Goal: Find specific page/section: Find specific page/section

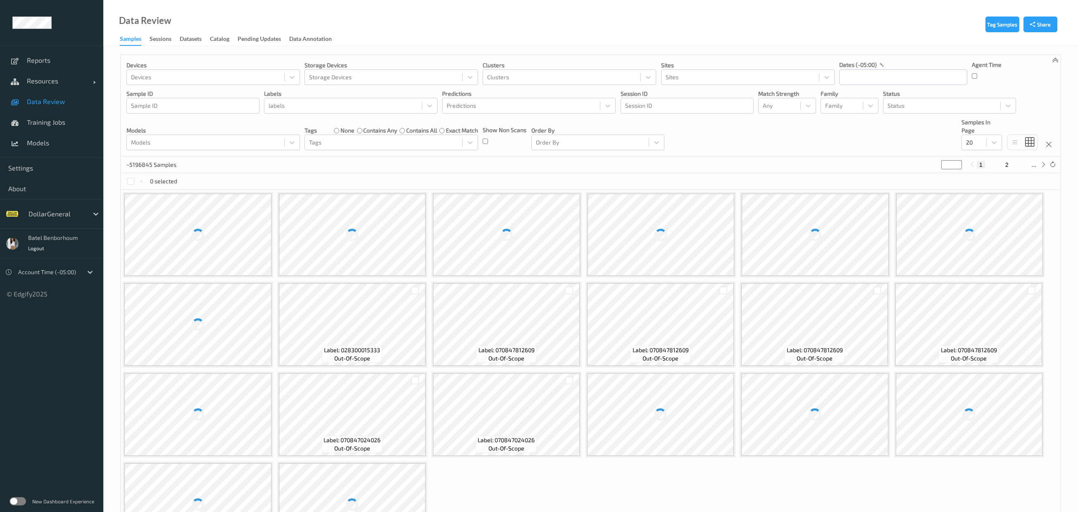
click at [73, 207] on div "DollarGeneral" at bounding box center [56, 213] width 64 height 13
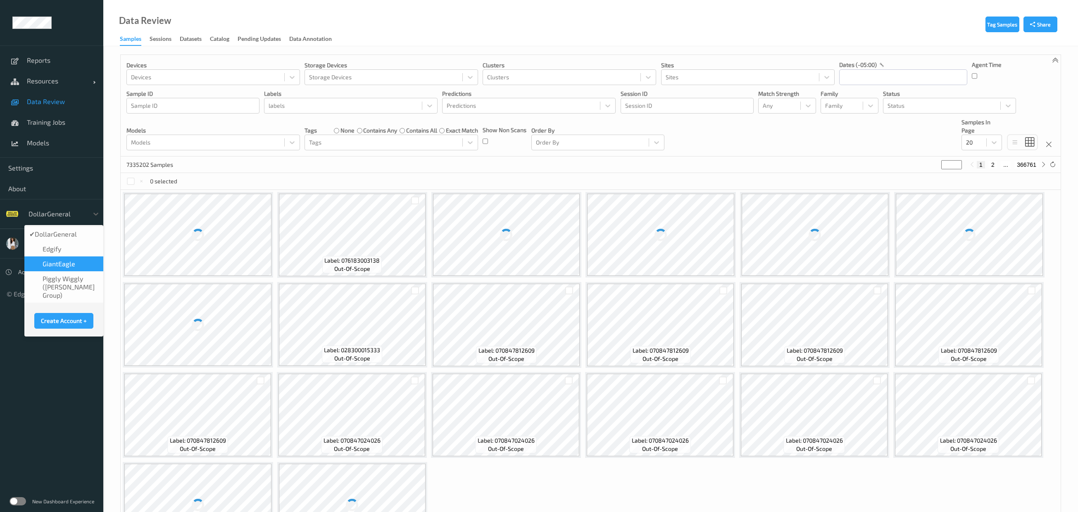
click at [71, 262] on span "GiantEagle" at bounding box center [59, 264] width 33 height 8
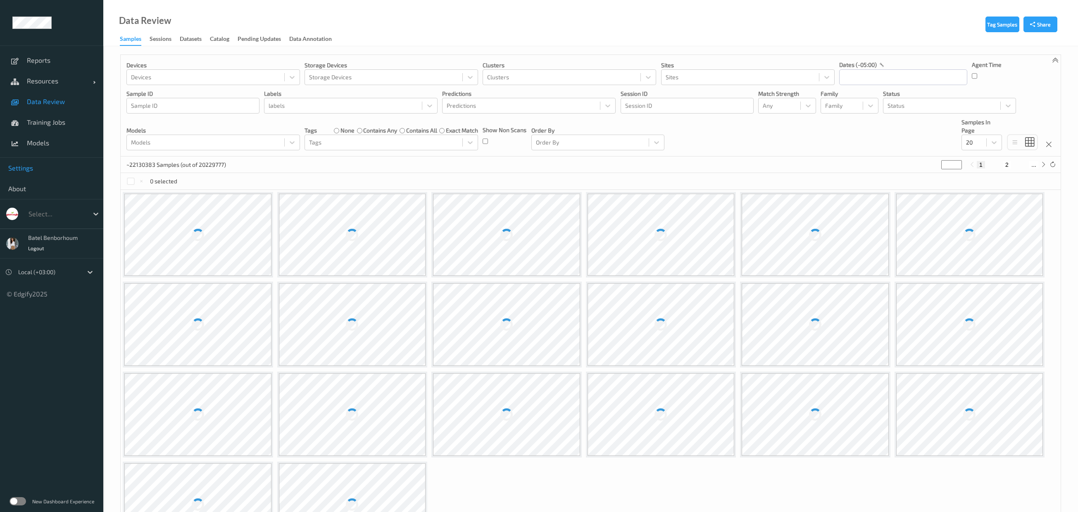
click at [24, 170] on span "Settings" at bounding box center [51, 168] width 87 height 8
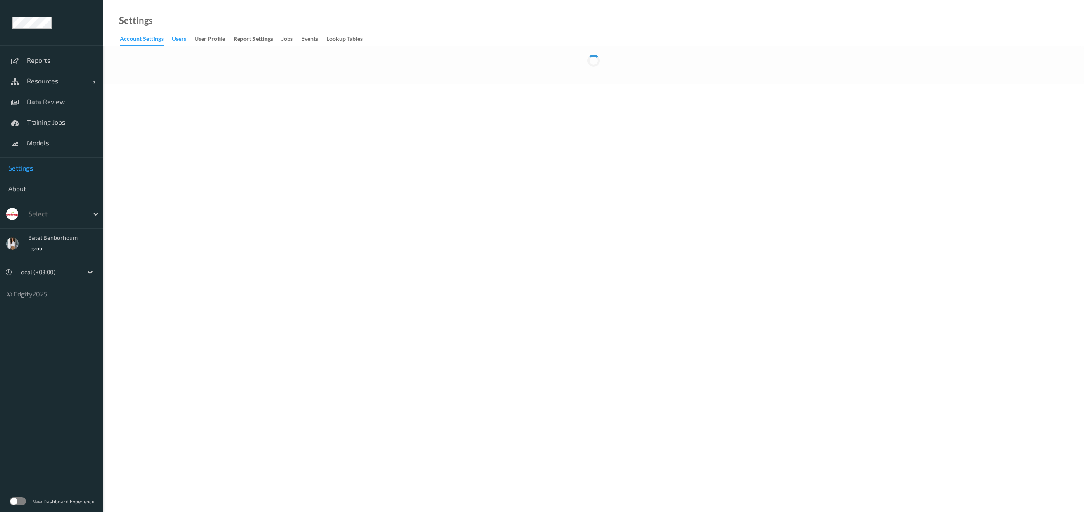
click at [184, 41] on div "users" at bounding box center [179, 40] width 14 height 10
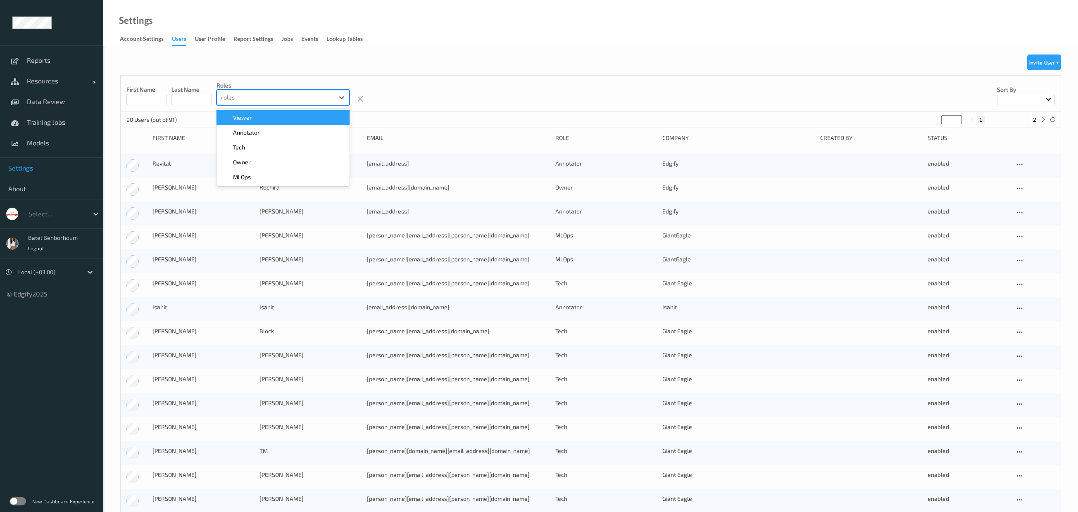
click at [230, 97] on div at bounding box center [275, 98] width 109 height 10
click at [246, 135] on span "Annotator" at bounding box center [246, 133] width 27 height 8
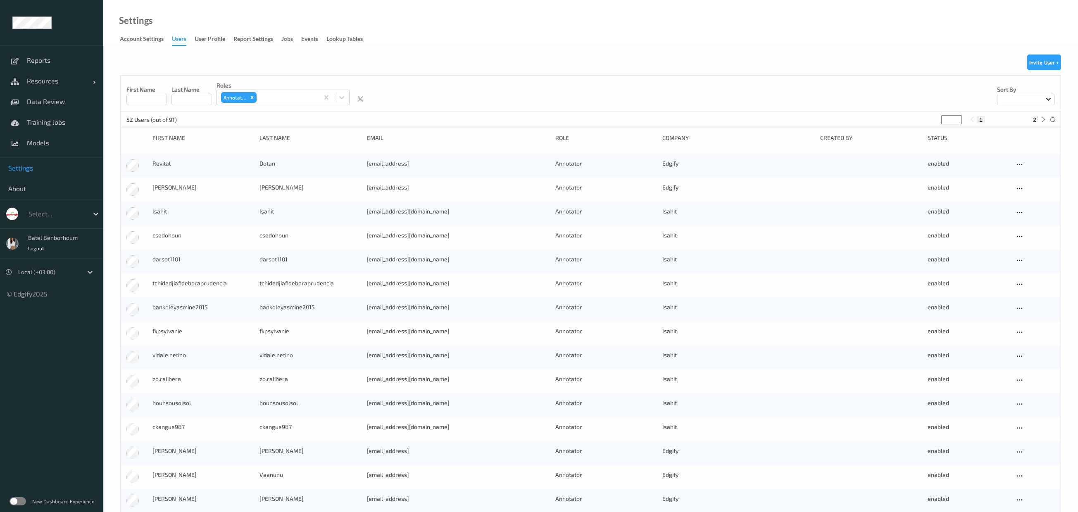
click at [421, 97] on div "First Name Last Name roles Annotator Sort by" at bounding box center [591, 94] width 940 height 36
click at [56, 217] on div at bounding box center [57, 214] width 56 height 10
click at [67, 218] on div at bounding box center [57, 214] width 56 height 10
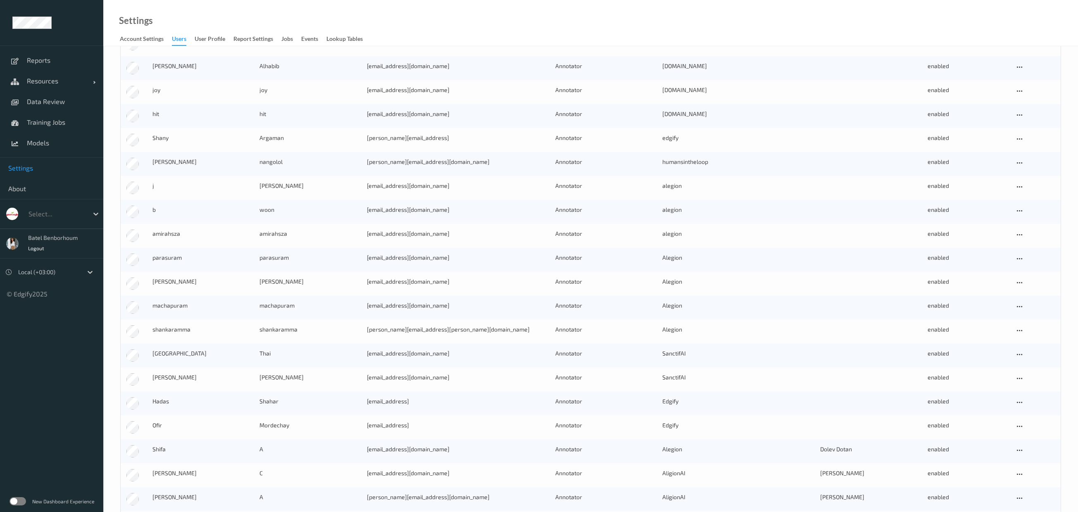
scroll to position [537, 0]
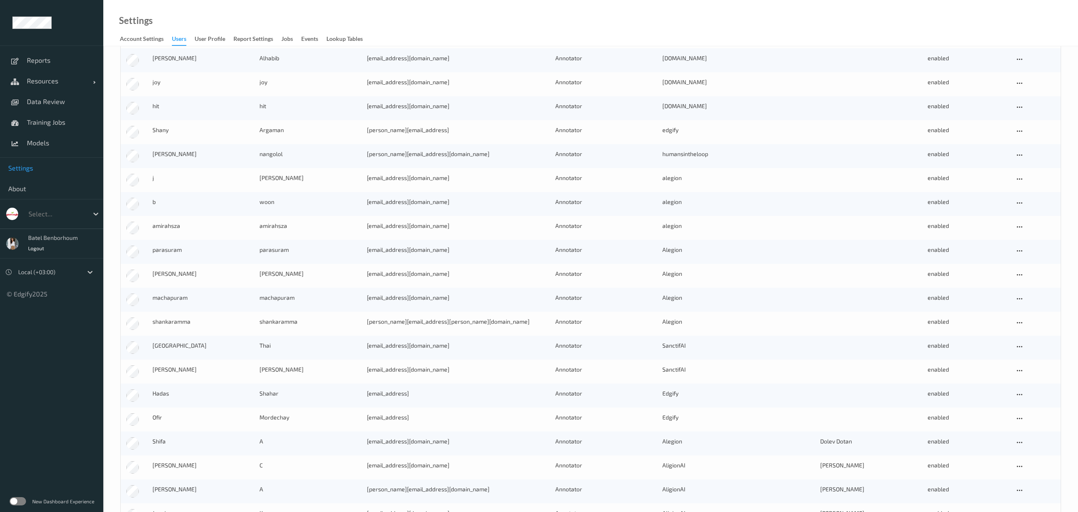
click at [42, 486] on ul "Reports Resources Devices Clusters Sites Data Review Training Jobs Models Setti…" at bounding box center [51, 256] width 103 height 512
click at [11, 503] on label at bounding box center [18, 502] width 17 height 8
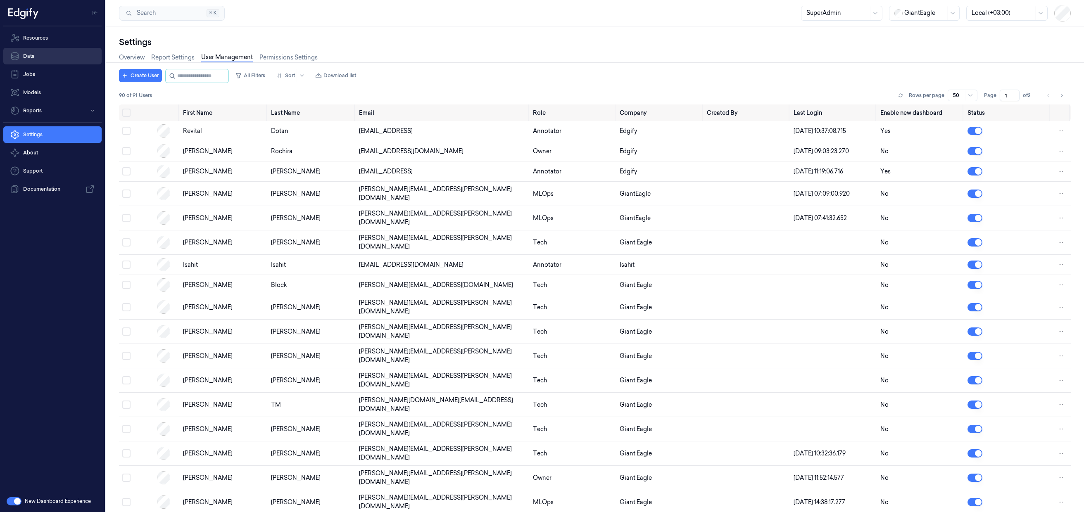
click at [53, 55] on link "Data" at bounding box center [52, 56] width 98 height 17
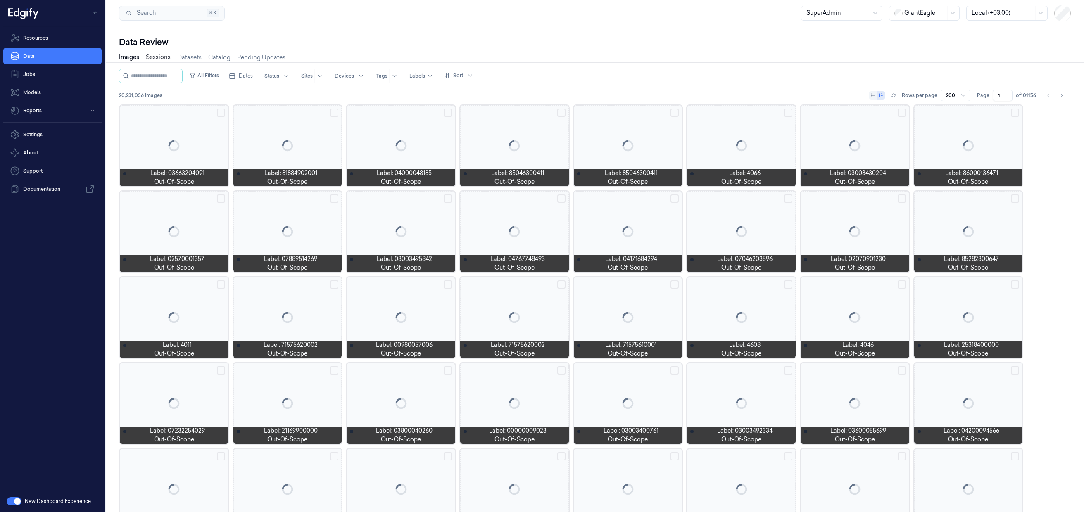
click at [160, 58] on link "Sessions" at bounding box center [158, 58] width 25 height 10
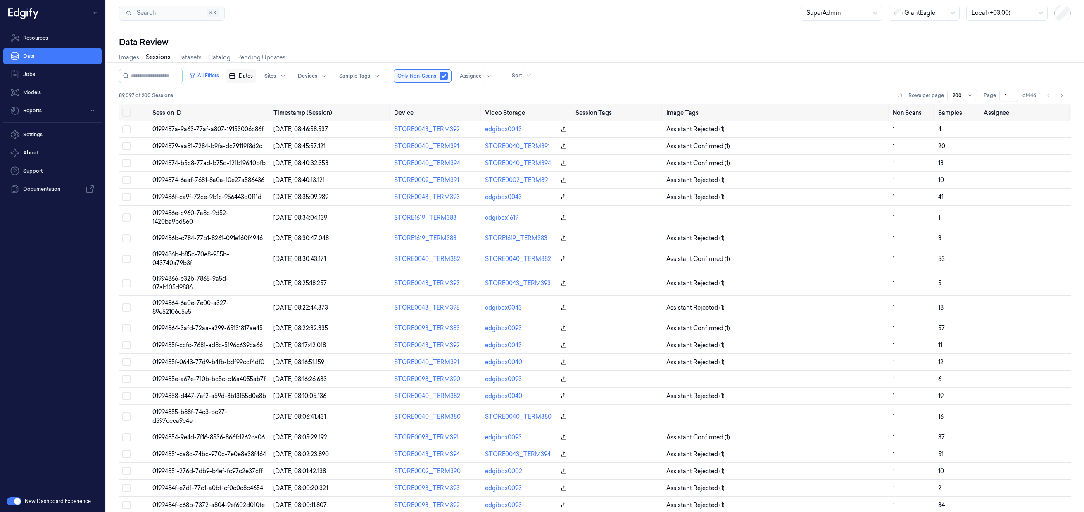
click at [248, 80] on button "Dates" at bounding box center [241, 75] width 31 height 13
click at [275, 79] on div at bounding box center [270, 75] width 12 height 7
click at [328, 57] on div "Images Sessions Datasets Catalog Pending Updates" at bounding box center [595, 58] width 952 height 21
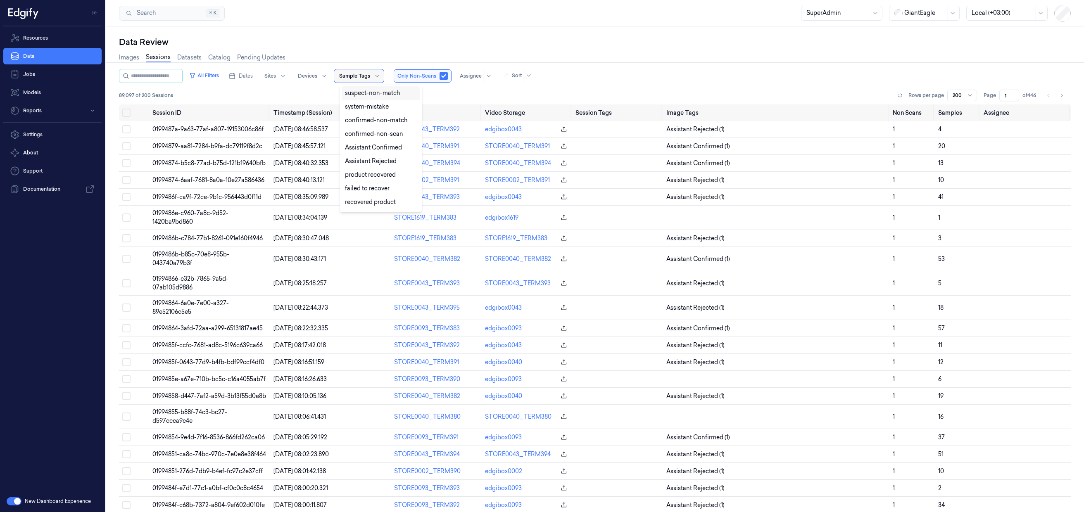
click at [355, 77] on div at bounding box center [354, 75] width 31 height 7
click at [364, 38] on div "Data Review" at bounding box center [595, 42] width 952 height 12
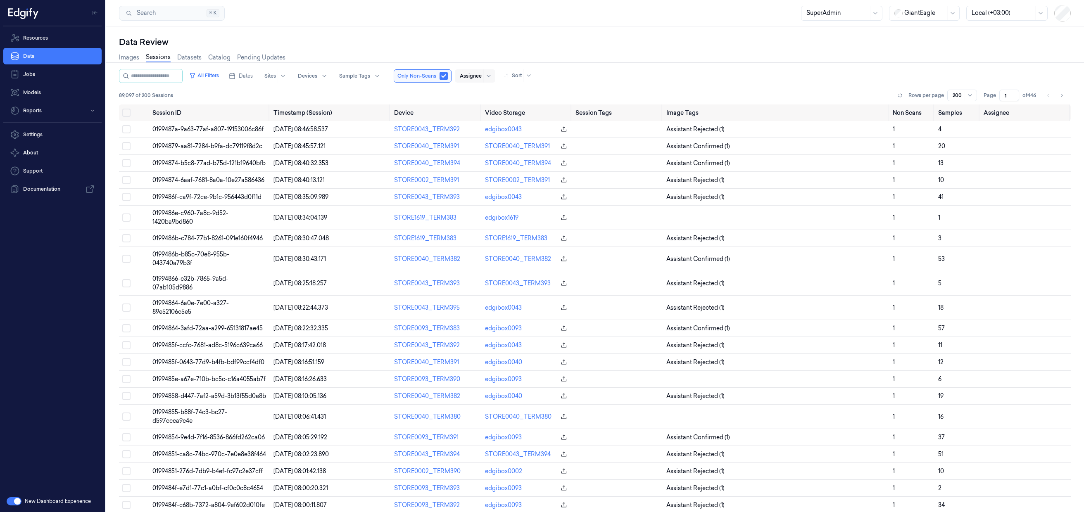
click at [482, 76] on div at bounding box center [471, 75] width 22 height 7
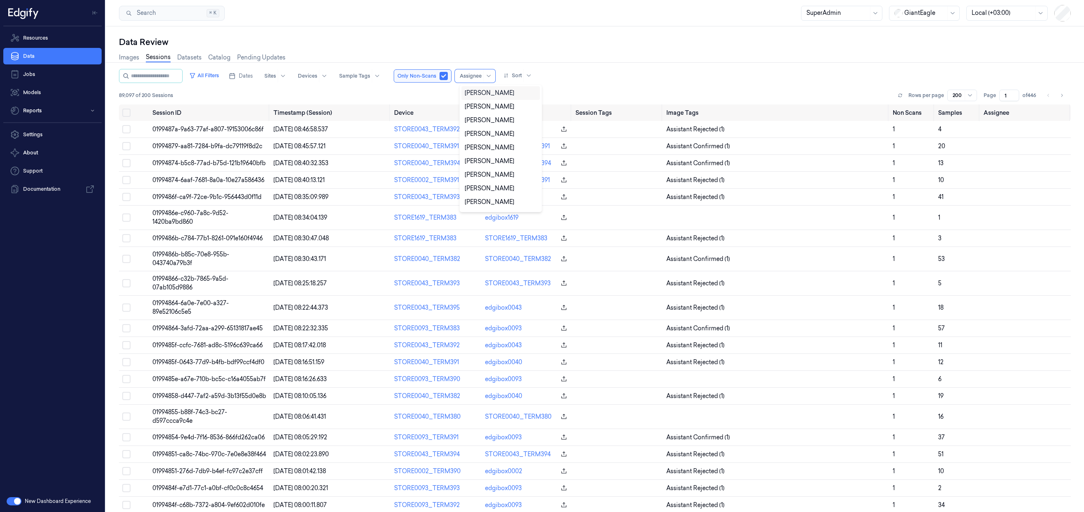
click at [497, 51] on div "Images Sessions Datasets Catalog Pending Updates" at bounding box center [595, 58] width 952 height 21
